Goal: Check status: Check status

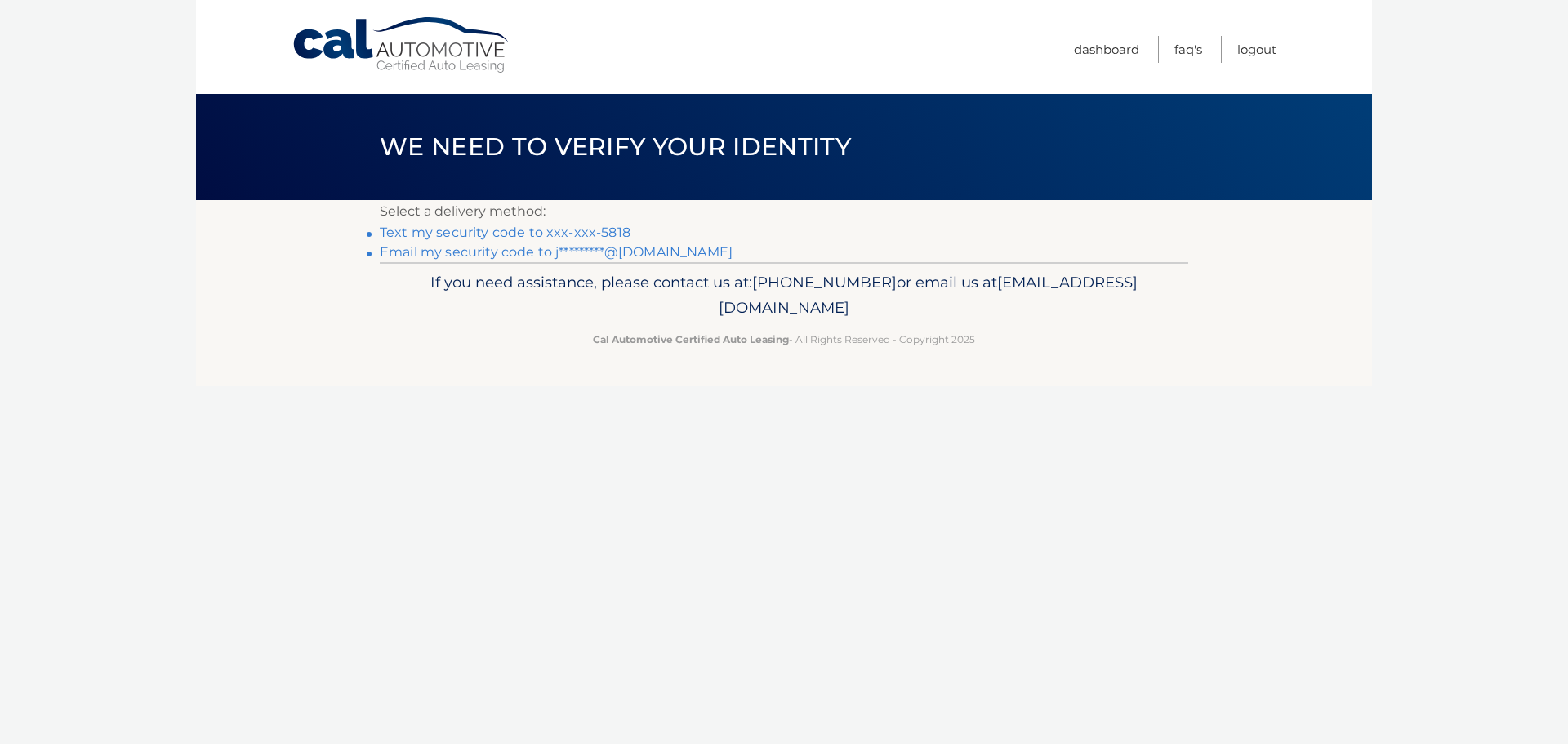
click at [533, 235] on link "Text my security code to xxx-xxx-5818" at bounding box center [504, 232] width 251 height 16
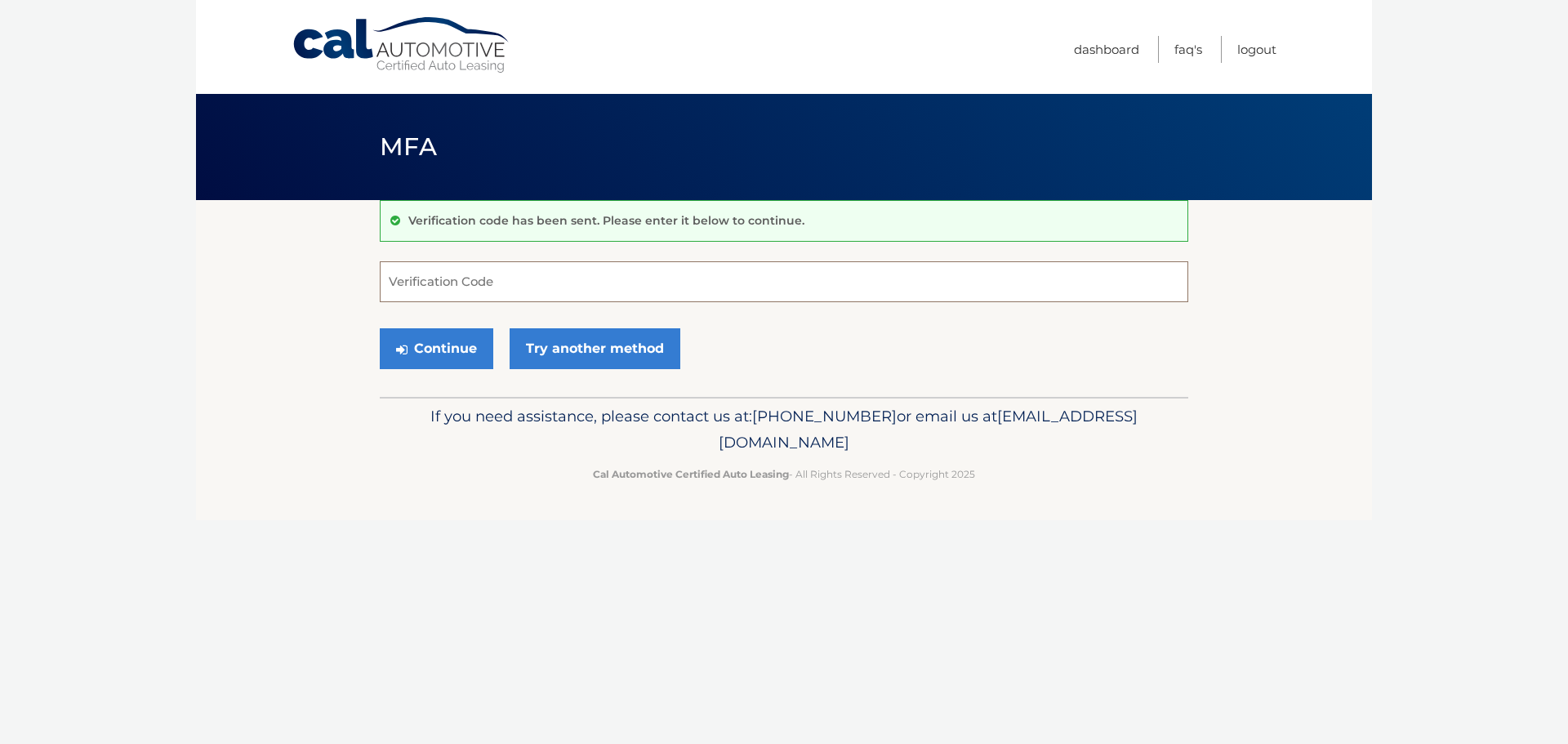
click at [530, 273] on input "Verification Code" at bounding box center [783, 282] width 808 height 41
type input "590397"
click at [438, 341] on button "Continue" at bounding box center [436, 349] width 114 height 41
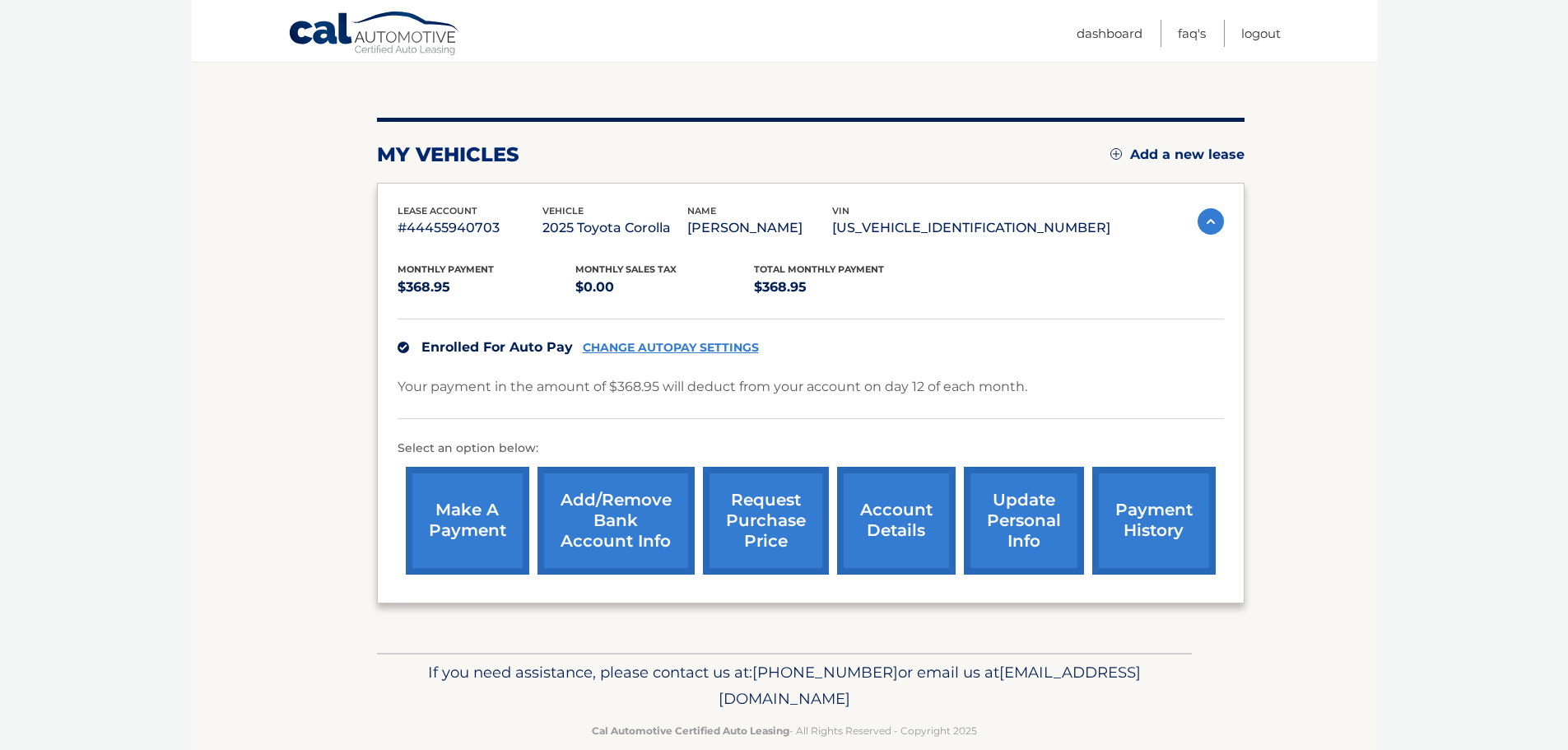
scroll to position [164, 0]
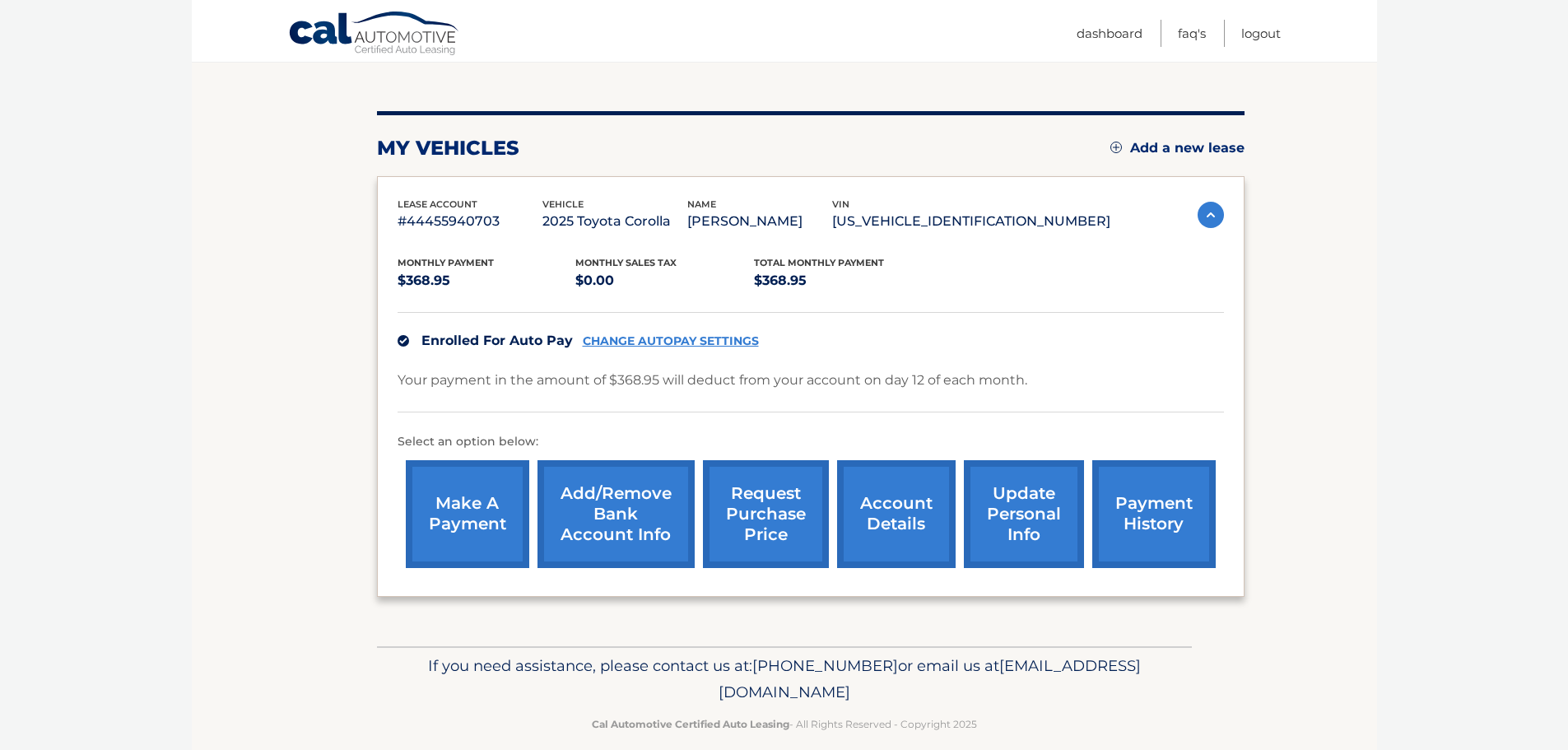
click at [1146, 505] on link "payment history" at bounding box center [1154, 514] width 123 height 108
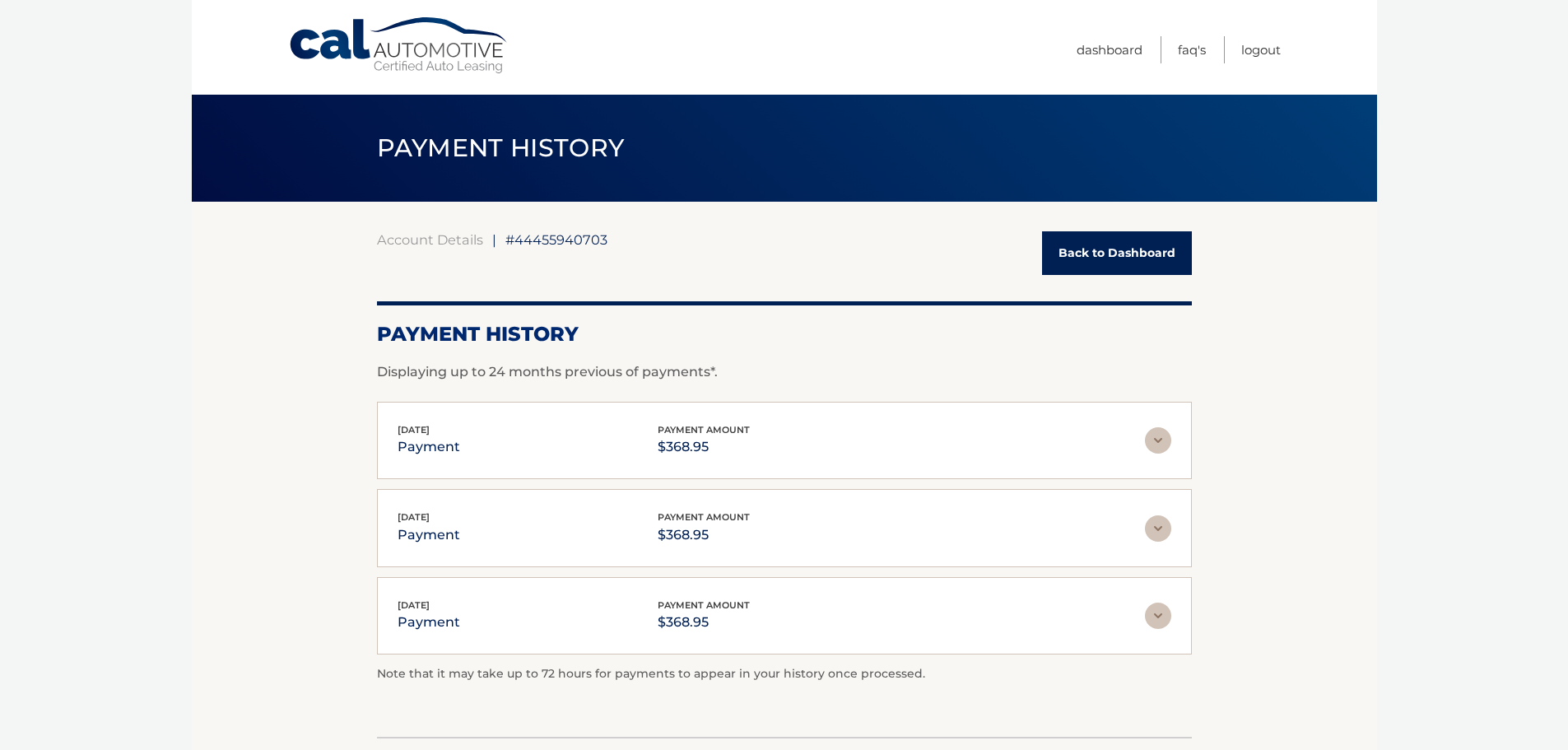
click at [1116, 262] on link "Back to Dashboard" at bounding box center [1116, 253] width 149 height 43
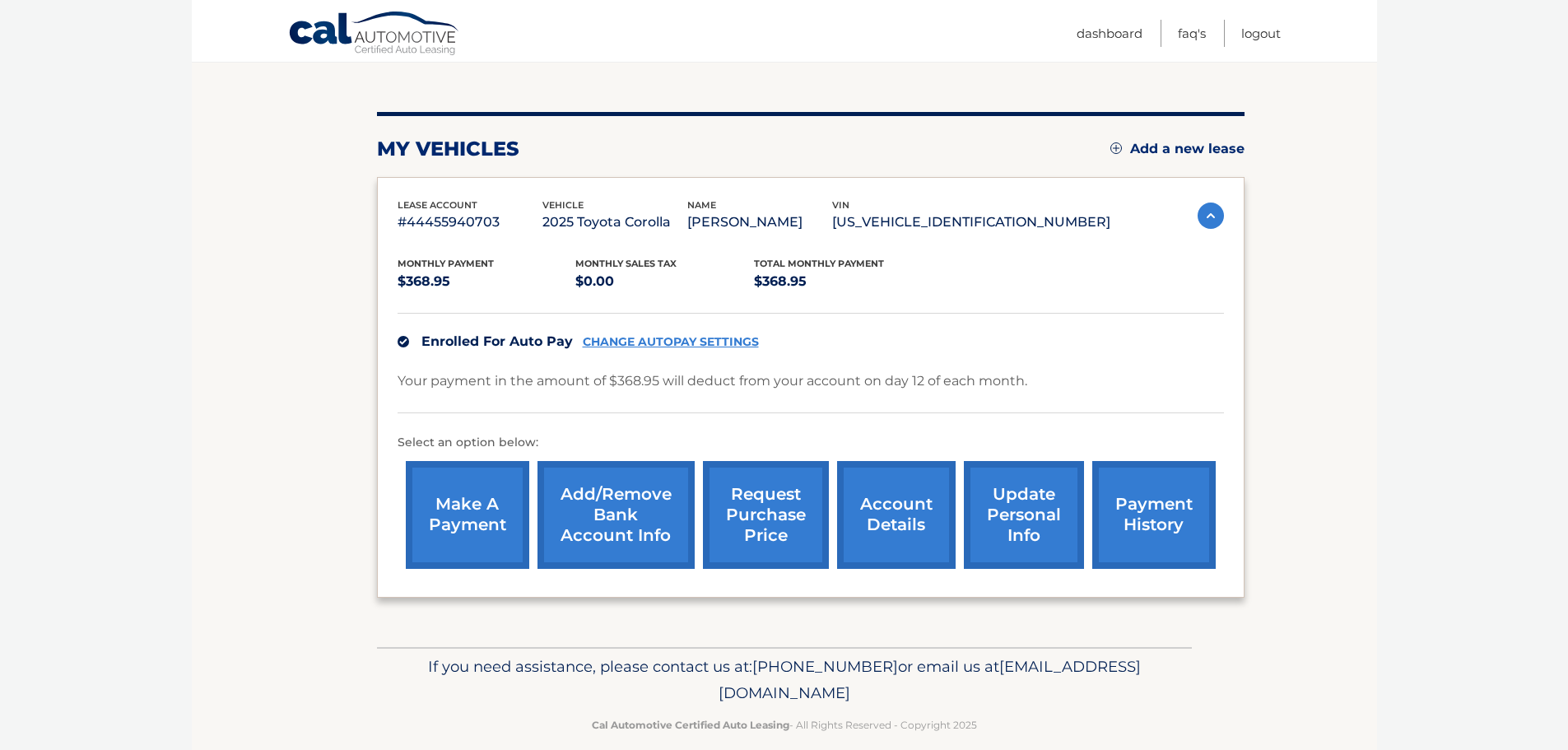
scroll to position [164, 0]
